Goal: Task Accomplishment & Management: Manage account settings

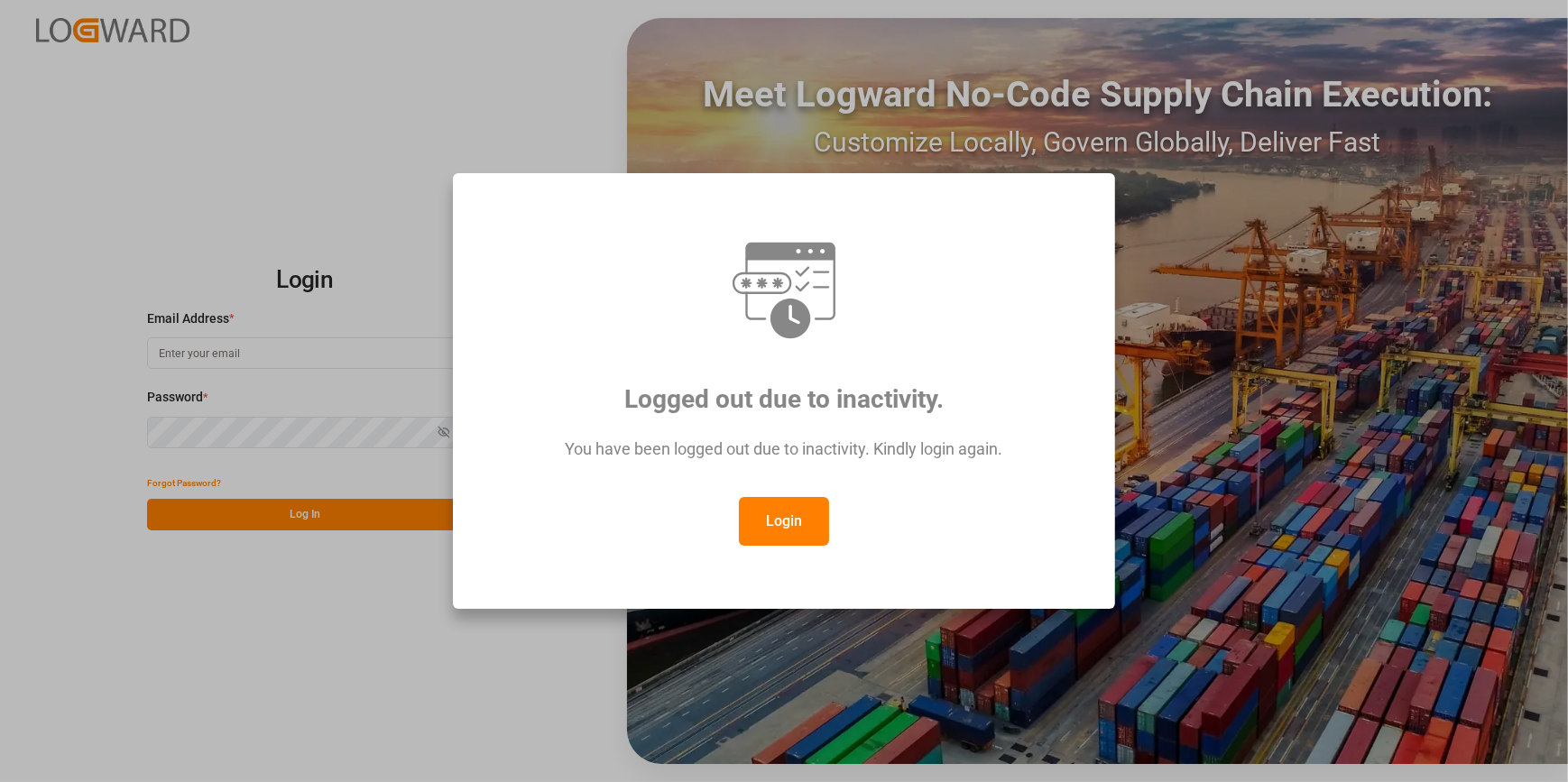
type input "[PERSON_NAME][EMAIL_ADDRESS][PERSON_NAME][DOMAIN_NAME]"
click at [796, 520] on button "Login" at bounding box center [783, 521] width 90 height 48
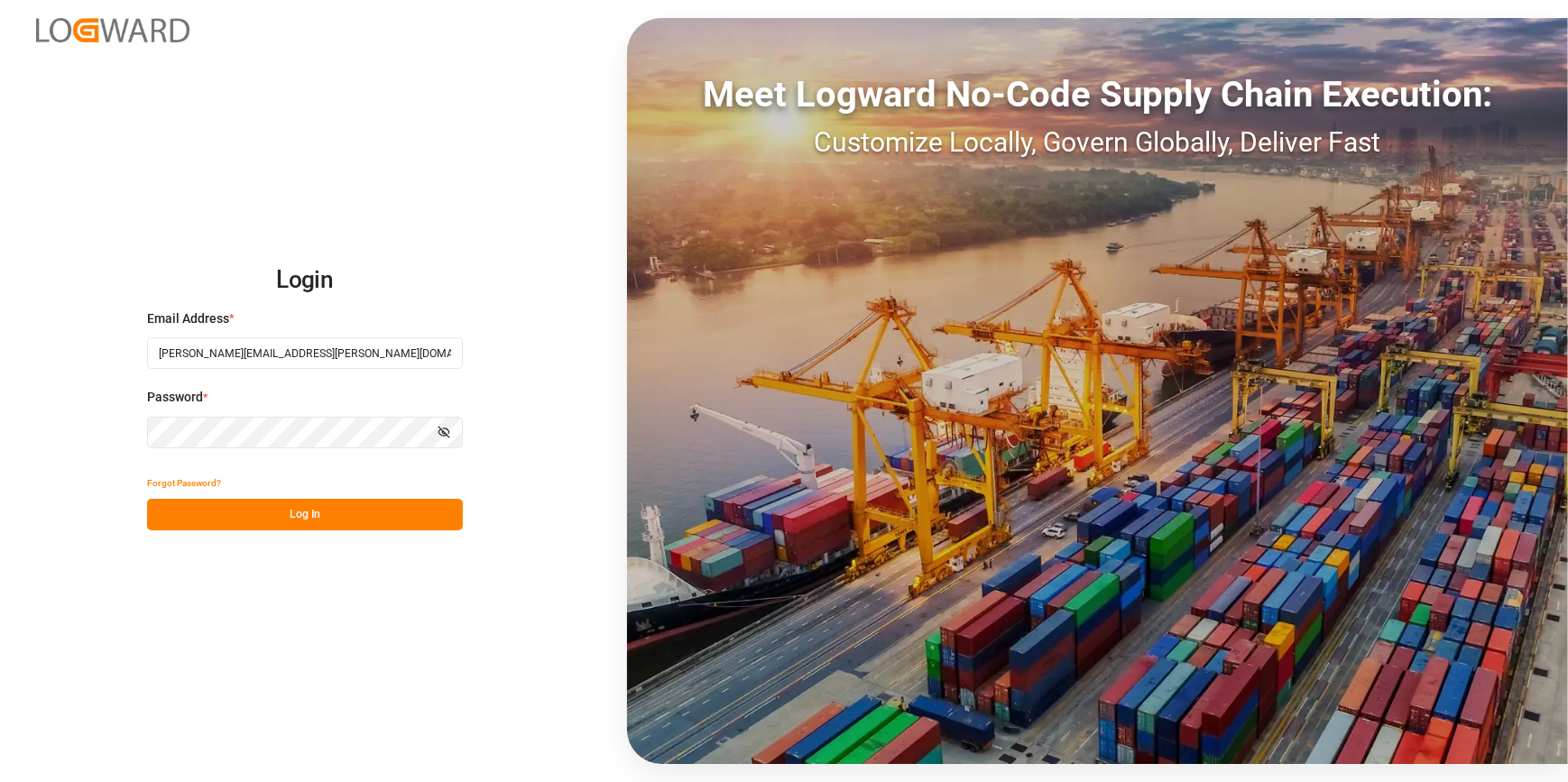
click at [364, 523] on button "Log In" at bounding box center [305, 514] width 316 height 31
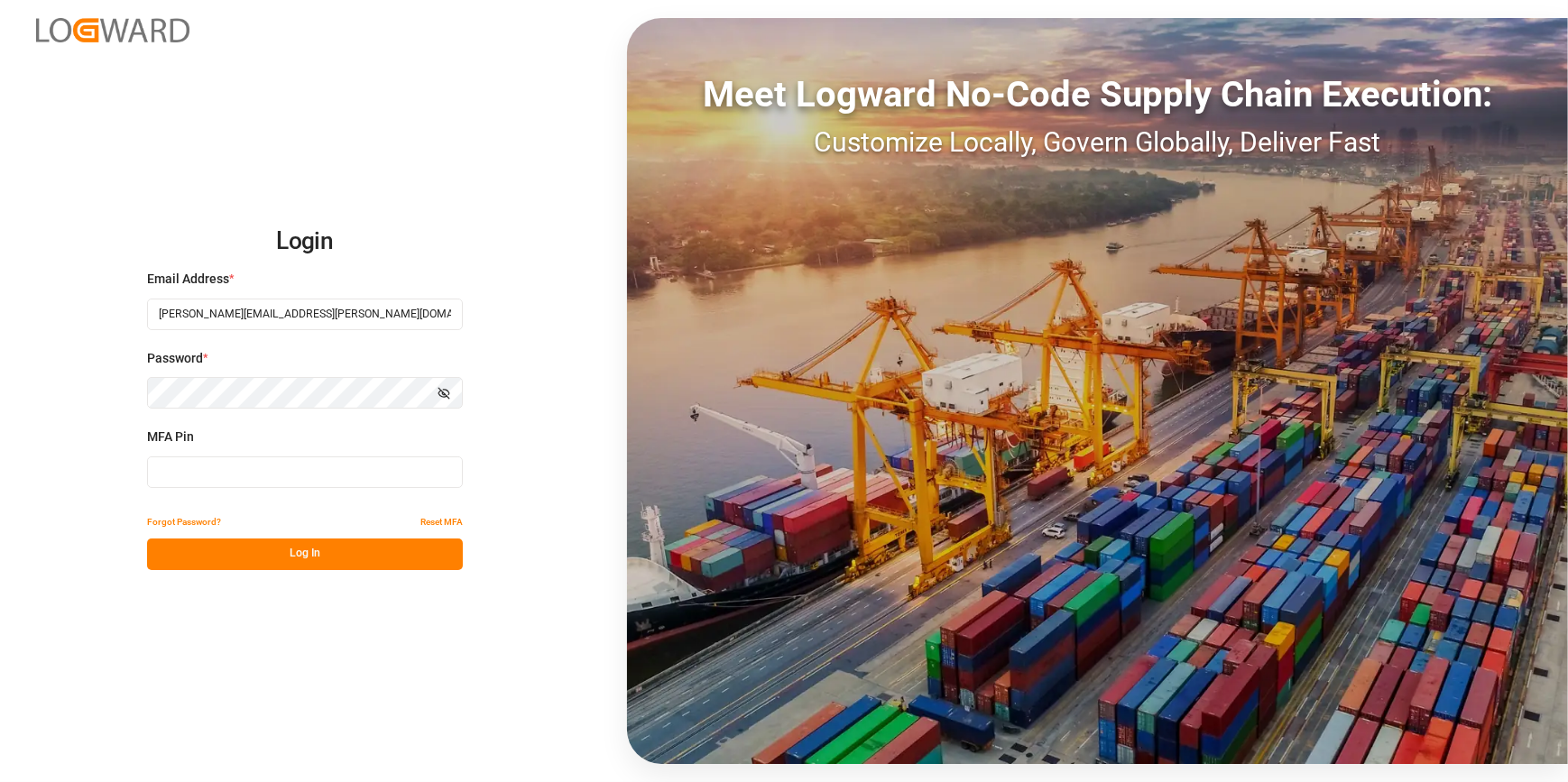
click at [303, 483] on input at bounding box center [305, 471] width 316 height 31
click at [236, 481] on input at bounding box center [305, 471] width 316 height 31
type input "976189"
click at [307, 548] on button "Log In" at bounding box center [305, 554] width 316 height 31
